Goal: Transaction & Acquisition: Download file/media

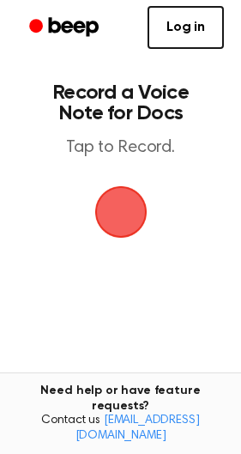
click at [108, 204] on span "button" at bounding box center [121, 212] width 48 height 48
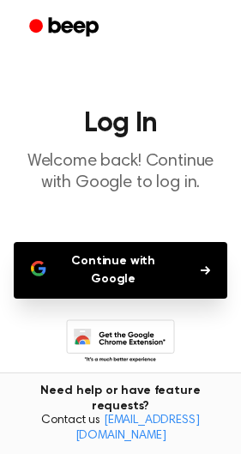
click at [127, 256] on button "Continue with Google" at bounding box center [121, 270] width 214 height 57
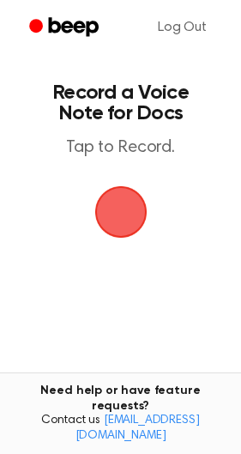
click at [113, 206] on span "button" at bounding box center [121, 212] width 48 height 48
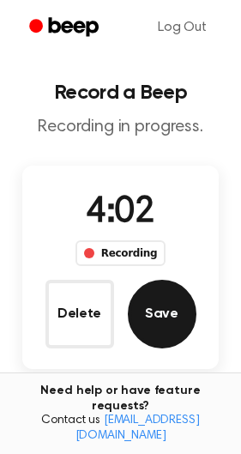
click at [161, 307] on button "Save" at bounding box center [162, 314] width 69 height 69
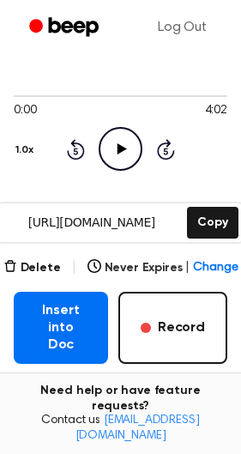
scroll to position [148, 0]
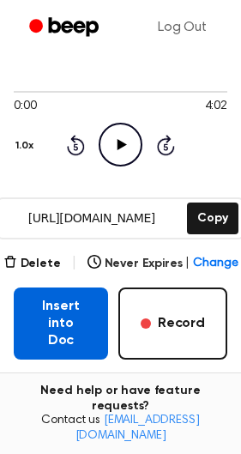
click at [82, 315] on button "Insert into Doc" at bounding box center [61, 324] width 94 height 72
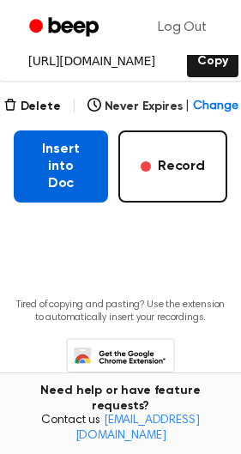
scroll to position [321, 0]
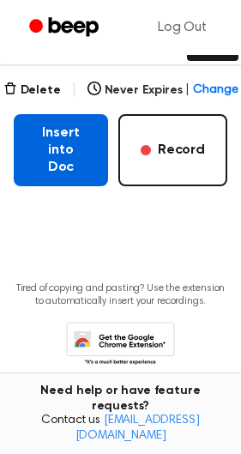
click at [98, 136] on button "Insert into Doc" at bounding box center [61, 150] width 94 height 72
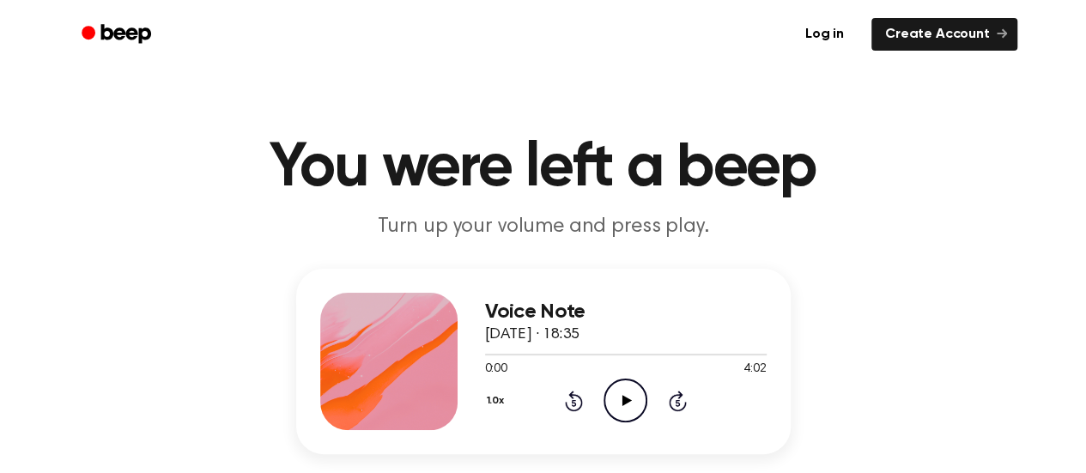
click at [550, 319] on h3 "Voice Note" at bounding box center [626, 312] width 282 height 23
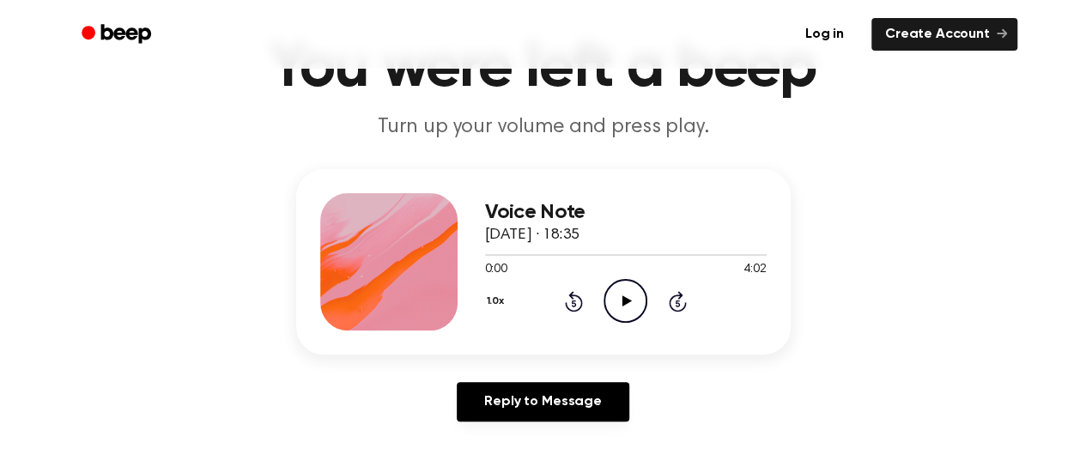
scroll to position [100, 0]
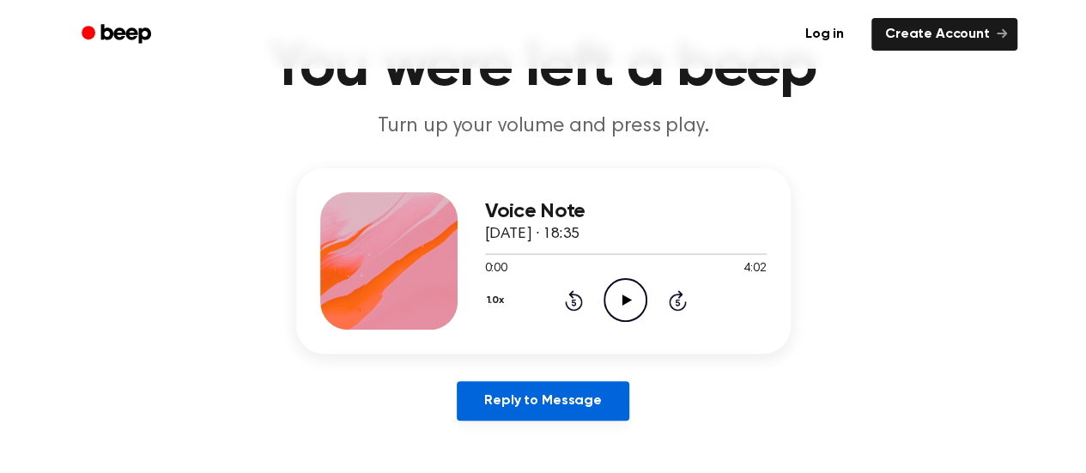
click at [543, 389] on link "Reply to Message" at bounding box center [543, 400] width 172 height 39
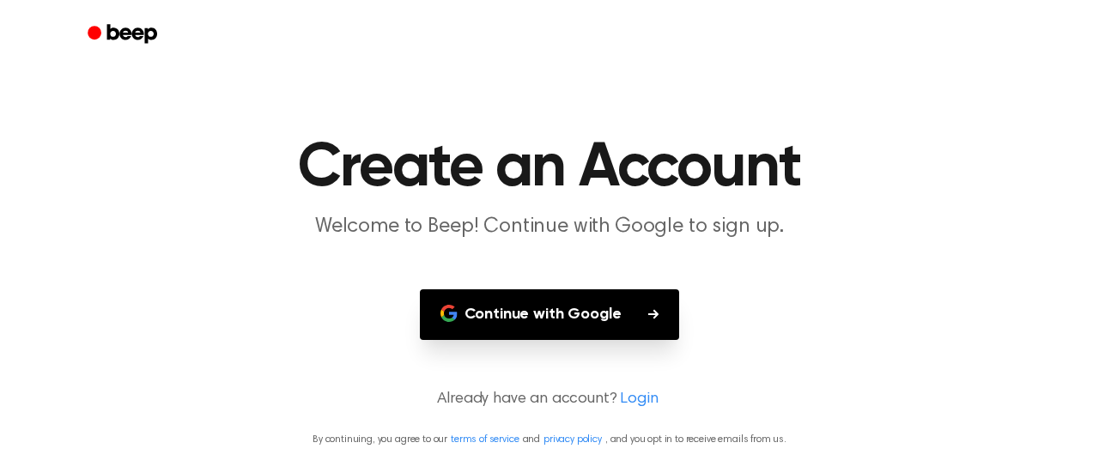
click at [580, 307] on button "Continue with Google" at bounding box center [550, 314] width 260 height 51
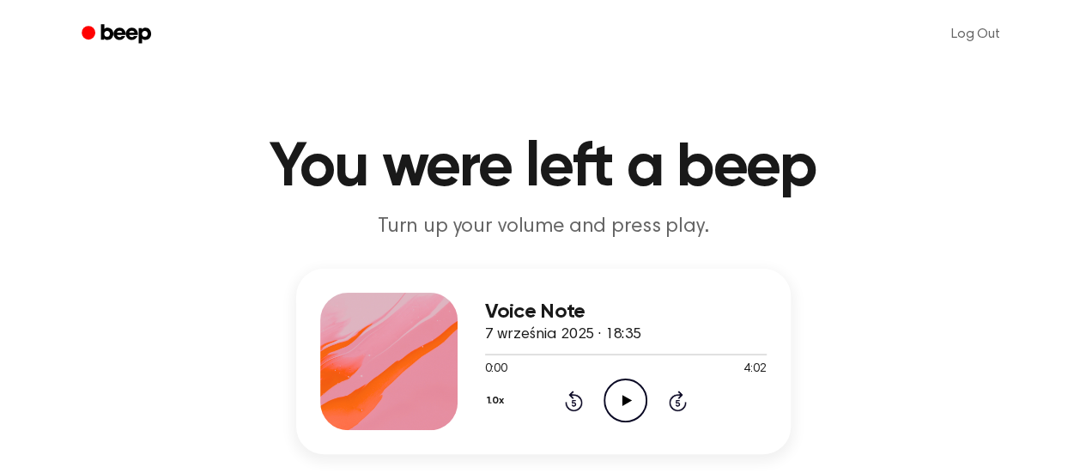
click at [421, 368] on div at bounding box center [388, 361] width 137 height 137
click at [632, 415] on icon "Play Audio" at bounding box center [626, 401] width 44 height 44
click at [597, 297] on div "Voice Note 7 września 2025 · 18:35 0:05 4:02 Your browser does not support the …" at bounding box center [626, 361] width 282 height 137
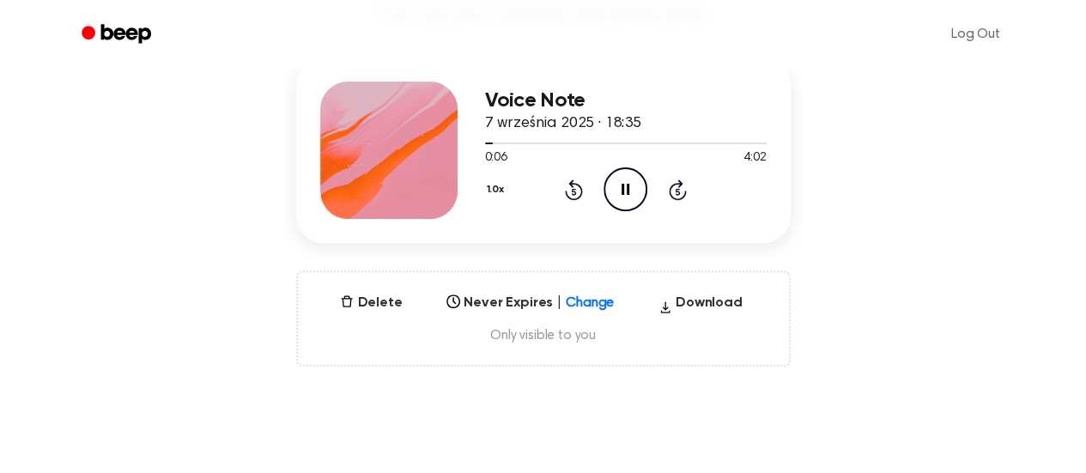
scroll to position [290, 0]
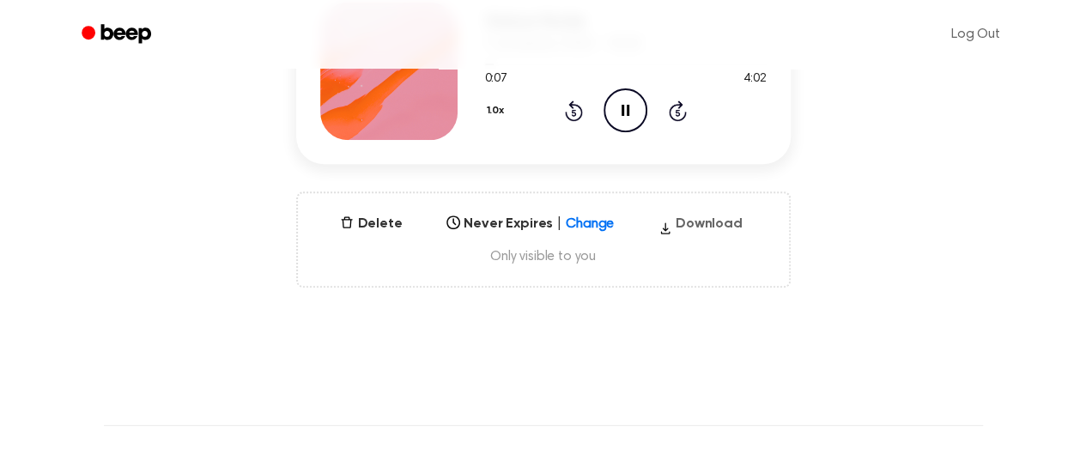
click at [678, 233] on button "Download" at bounding box center [701, 227] width 98 height 27
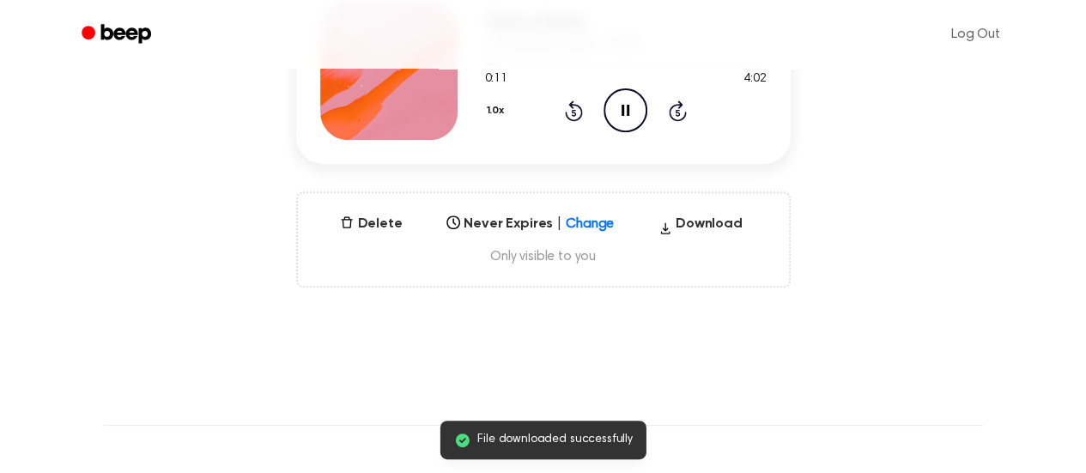
scroll to position [0, 0]
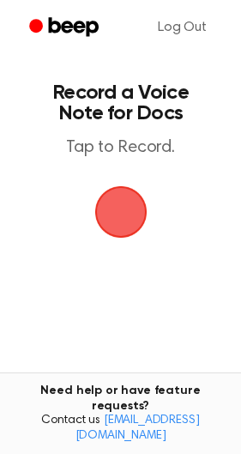
scroll to position [124, 0]
